Goal: Information Seeking & Learning: Check status

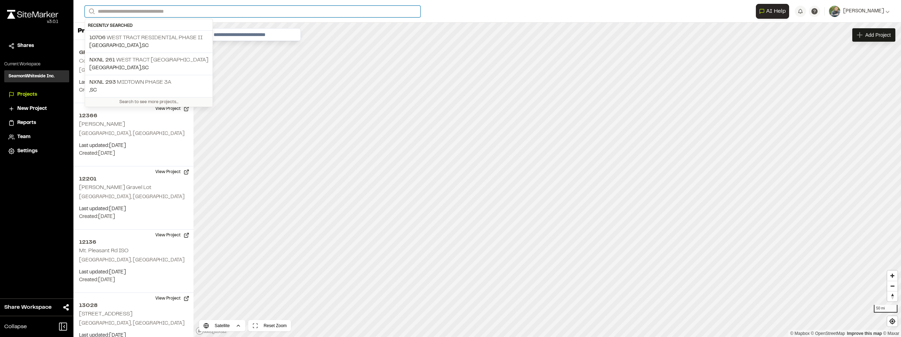
click at [144, 13] on input "Search" at bounding box center [253, 12] width 336 height 12
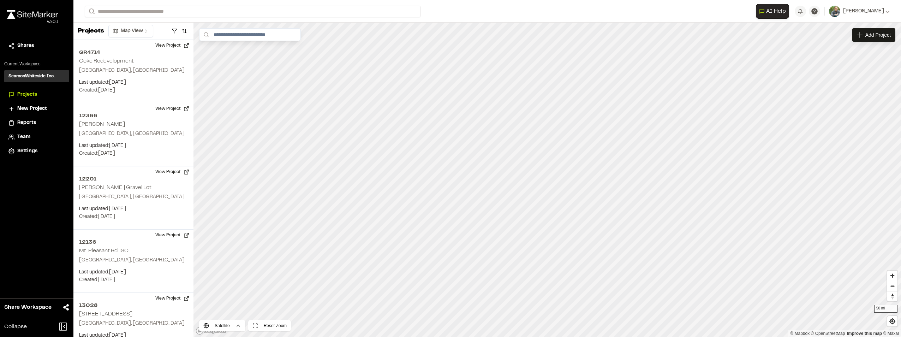
click at [151, 38] on p "10706 West Tract Residential Phase II" at bounding box center [148, 38] width 119 height 8
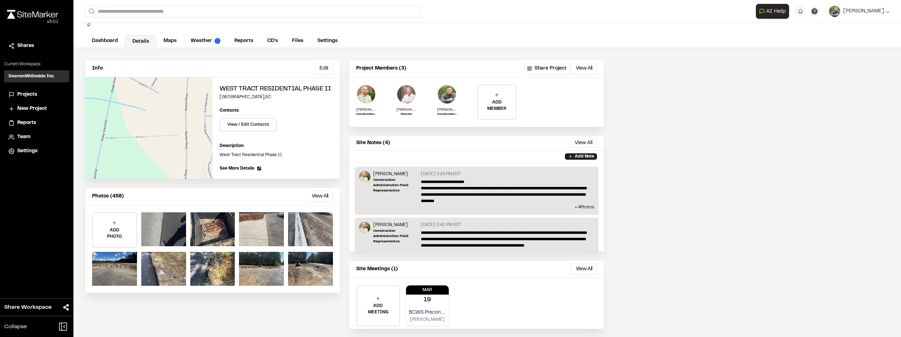
scroll to position [34, 0]
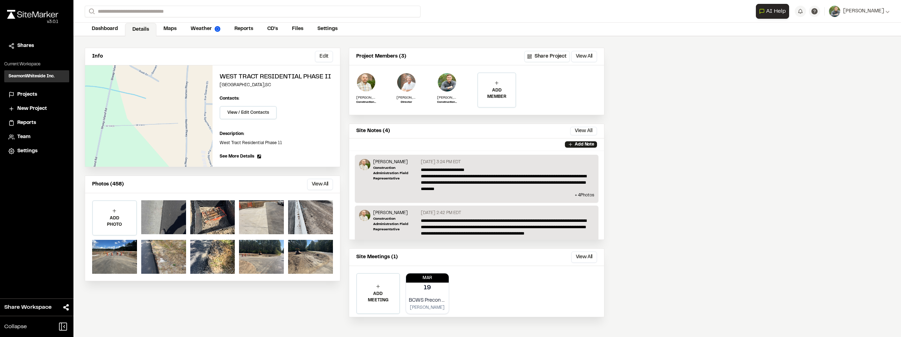
click at [242, 26] on link "Reports" at bounding box center [243, 28] width 33 height 13
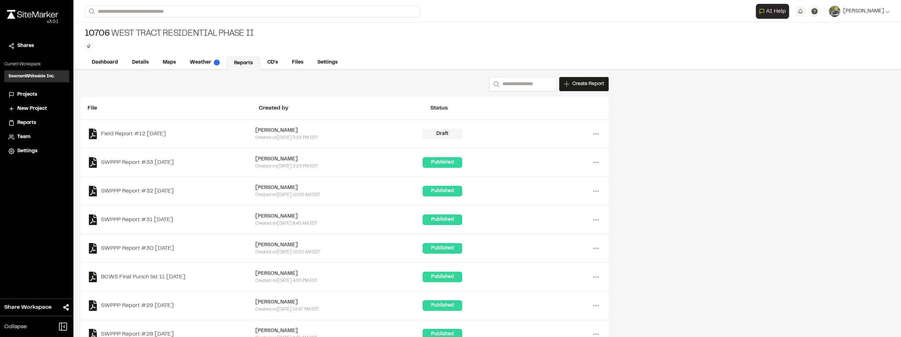
drag, startPoint x: 277, startPoint y: 133, endPoint x: 266, endPoint y: 131, distance: 11.1
click at [276, 133] on div "[PERSON_NAME]" at bounding box center [339, 131] width 168 height 8
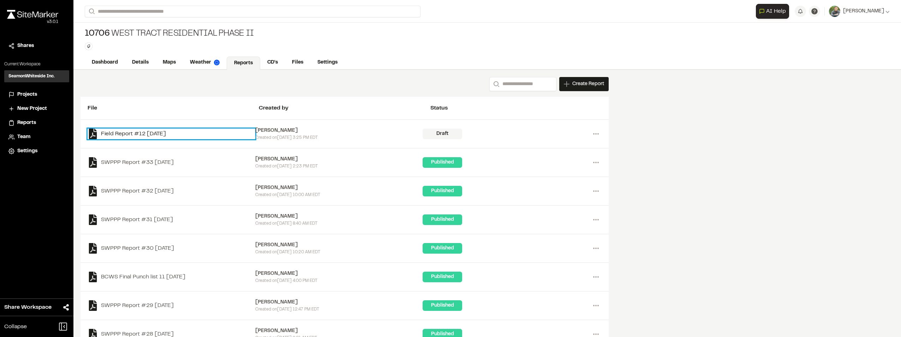
click at [171, 132] on link "Field Report #12 [DATE]" at bounding box center [172, 133] width 168 height 11
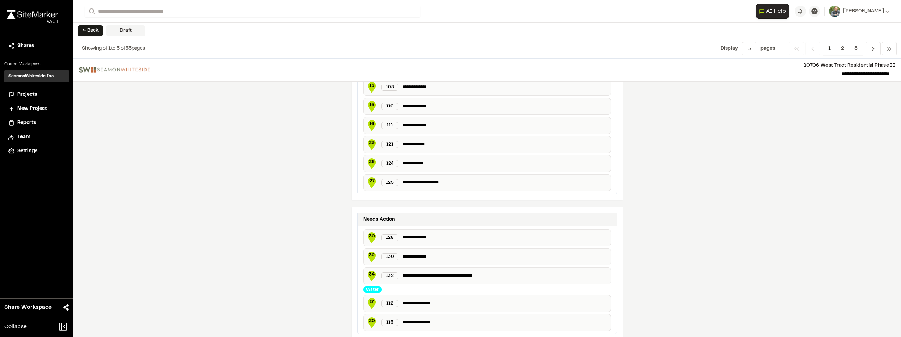
scroll to position [1113, 0]
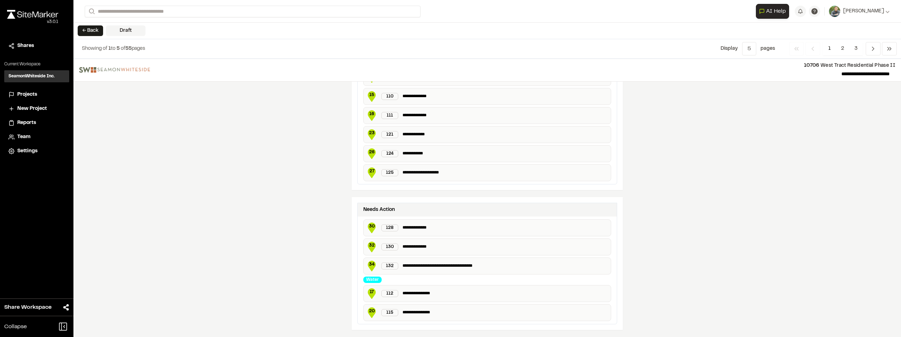
drag, startPoint x: 843, startPoint y: 49, endPoint x: 838, endPoint y: 49, distance: 5.0
click at [843, 49] on span "2" at bounding box center [842, 48] width 14 height 13
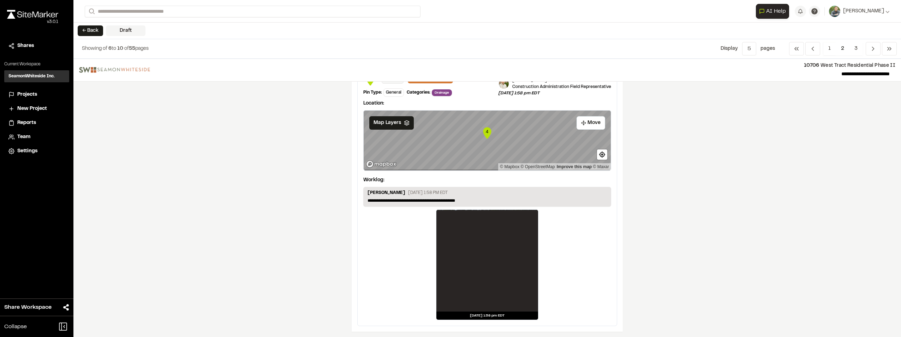
scroll to position [1209, 0]
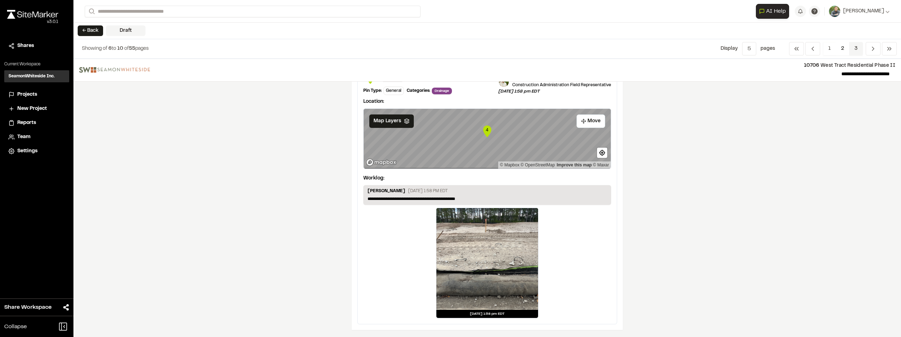
click at [856, 49] on span "3" at bounding box center [856, 48] width 14 height 13
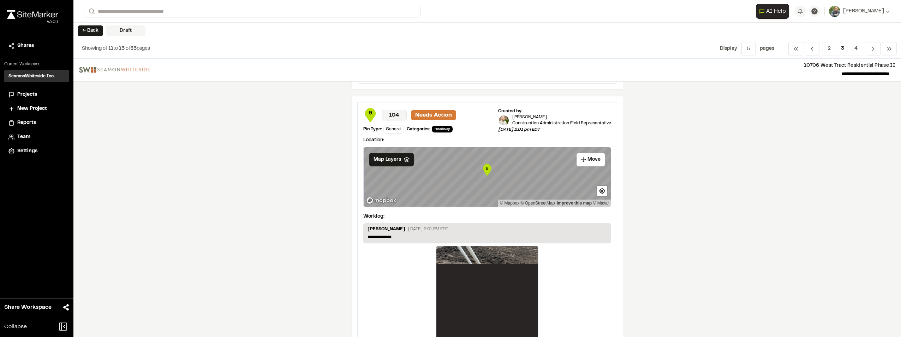
scroll to position [1138, 0]
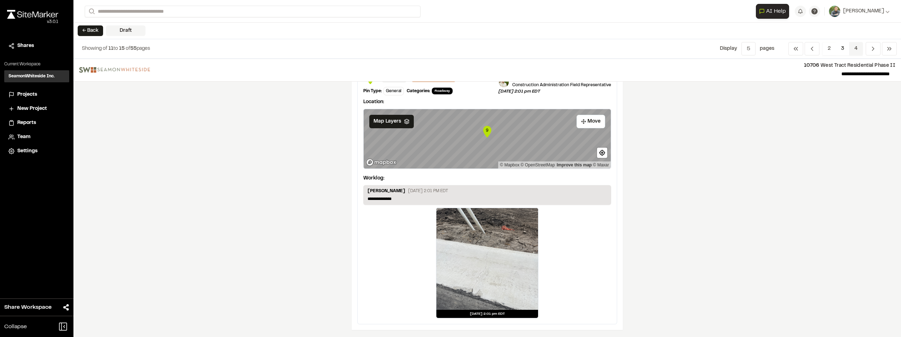
click at [853, 50] on span "4" at bounding box center [856, 48] width 14 height 13
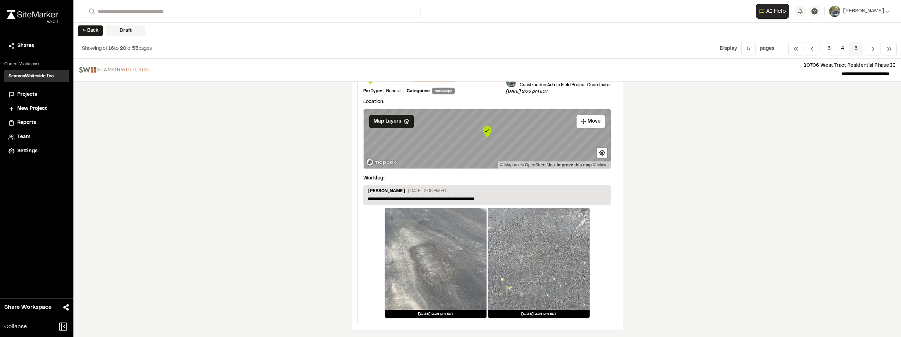
click at [855, 46] on span "5" at bounding box center [856, 48] width 14 height 13
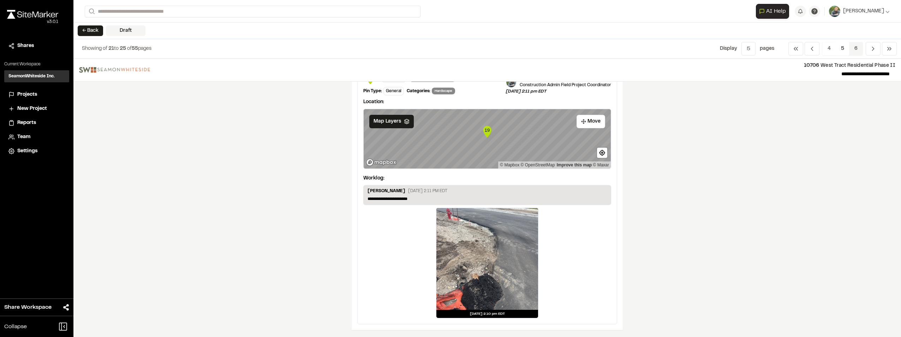
click at [855, 49] on span "6" at bounding box center [856, 48] width 14 height 13
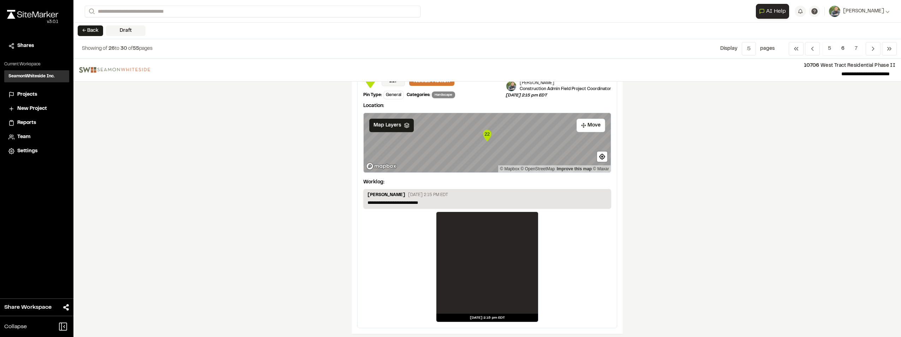
scroll to position [635, 0]
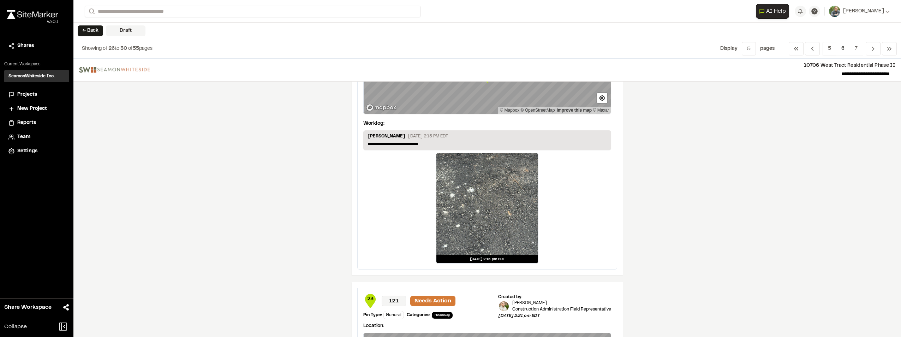
click at [430, 143] on p "**********" at bounding box center [486, 144] width 239 height 6
click at [434, 141] on p "**********" at bounding box center [486, 144] width 239 height 6
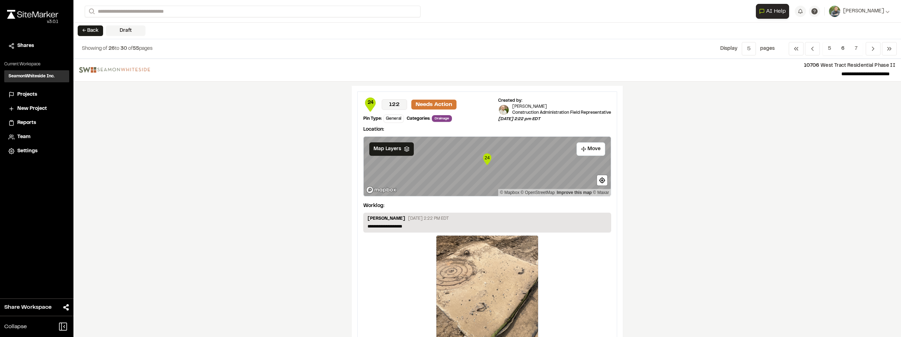
scroll to position [1138, 0]
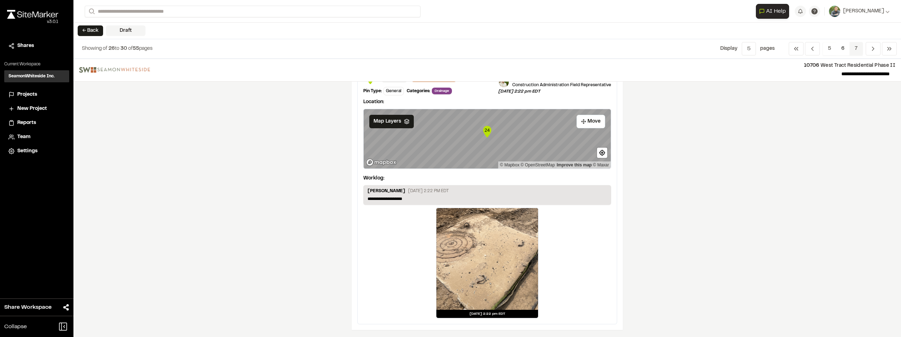
click at [858, 48] on span "7" at bounding box center [855, 48] width 13 height 13
